Goal: Find specific page/section: Find specific page/section

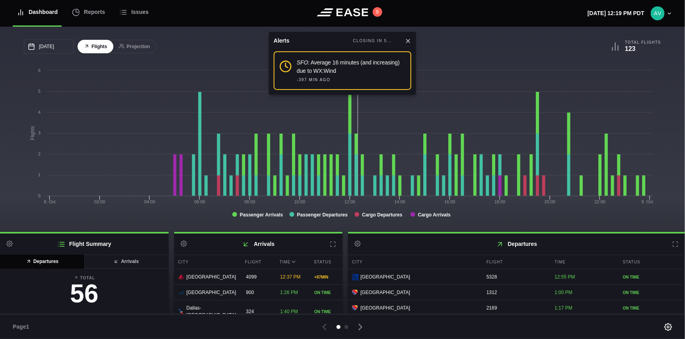
click at [410, 41] on icon at bounding box center [408, 41] width 6 height 6
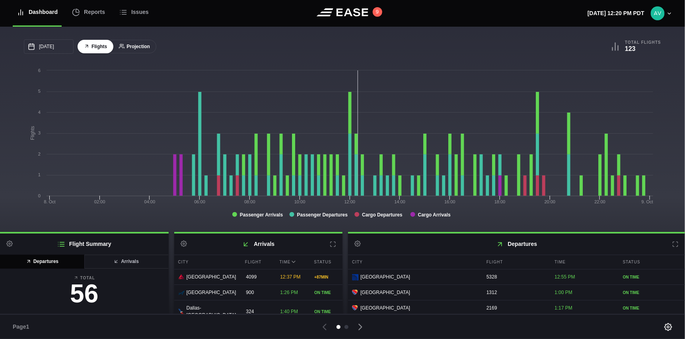
click at [135, 47] on button "Projection" at bounding box center [135, 47] width 44 height 14
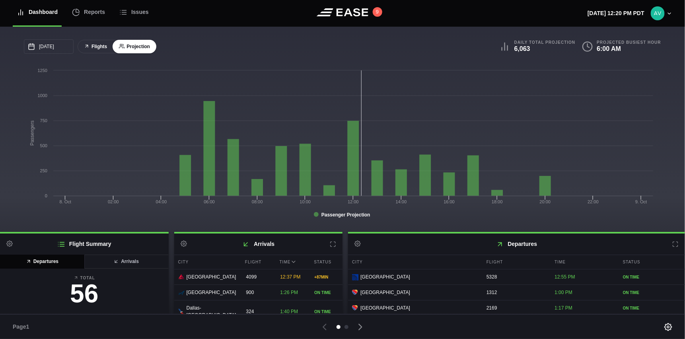
click at [97, 48] on button "Flights" at bounding box center [96, 47] width 36 height 14
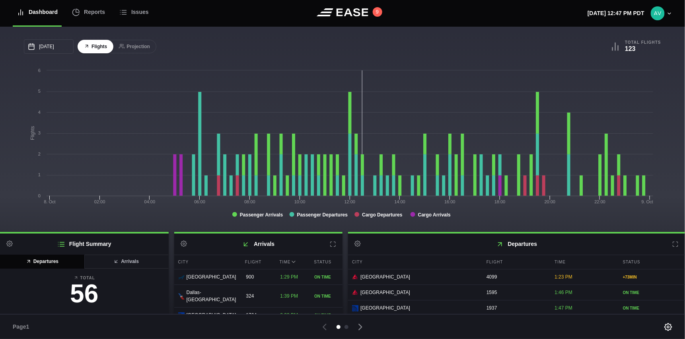
click at [514, 32] on div "10/08/2025 October Sun Mon Tue Wed Thu Fri Sat 28 29 30 Oct 1 2 3 4 5 6 7 8 9 1…" at bounding box center [342, 129] width 685 height 205
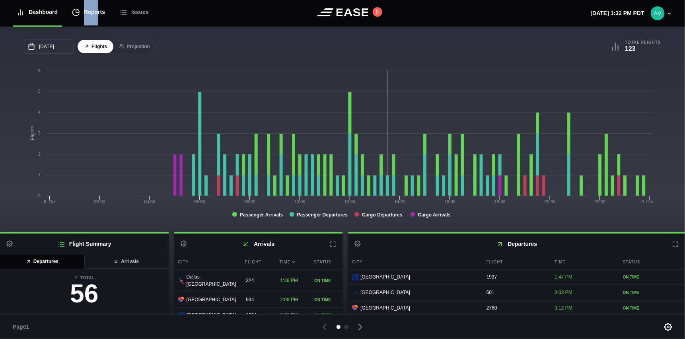
drag, startPoint x: 73, startPoint y: 10, endPoint x: 96, endPoint y: 21, distance: 25.6
click at [96, 21] on nav "Dashboard Reports Issues" at bounding box center [112, 13] width 199 height 27
